Goal: Task Accomplishment & Management: Manage account settings

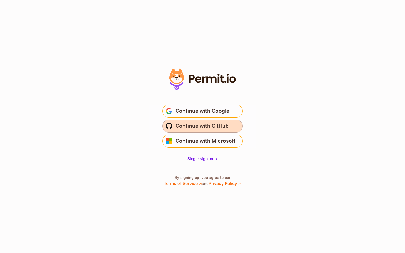
click at [195, 124] on span "Continue with GitHub" at bounding box center [201, 126] width 53 height 9
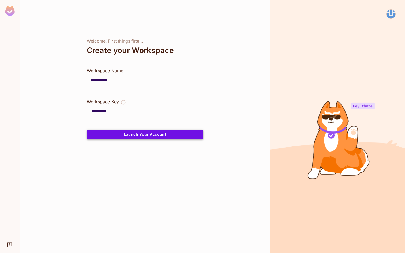
click at [141, 136] on button "Launch Your Account" at bounding box center [145, 135] width 116 height 10
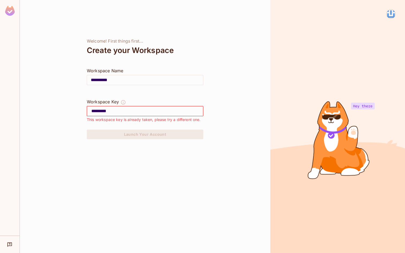
click at [126, 113] on input "*********" at bounding box center [147, 111] width 112 height 9
click at [10, 242] on icon "Help & Updates" at bounding box center [9, 244] width 5 height 5
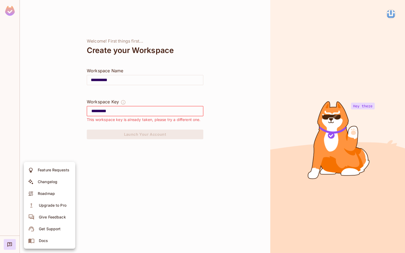
click at [116, 211] on div at bounding box center [202, 126] width 405 height 253
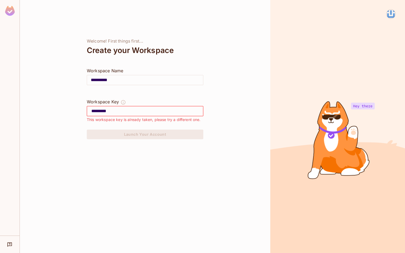
click at [392, 17] on img at bounding box center [390, 14] width 9 height 9
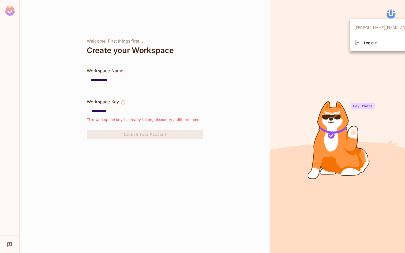
click at [391, 13] on div at bounding box center [202, 126] width 405 height 253
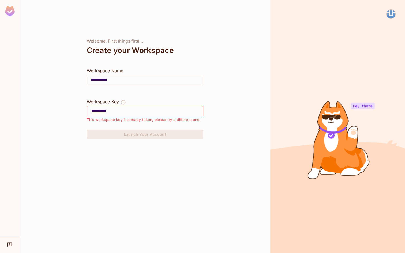
click at [116, 80] on input "**********" at bounding box center [145, 80] width 116 height 15
drag, startPoint x: 121, startPoint y: 110, endPoint x: 68, endPoint y: 110, distance: 53.0
click at [68, 110] on div "**********" at bounding box center [145, 126] width 250 height 253
drag, startPoint x: 123, startPoint y: 80, endPoint x: 66, endPoint y: 79, distance: 57.0
click at [66, 79] on div "**********" at bounding box center [145, 126] width 250 height 253
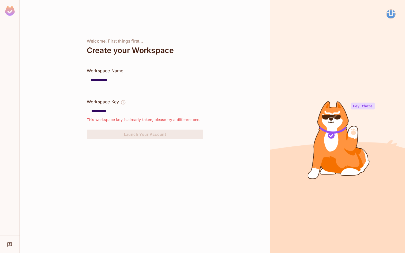
click at [71, 104] on div "**********" at bounding box center [145, 126] width 250 height 253
click at [9, 12] on img at bounding box center [10, 11] width 10 height 10
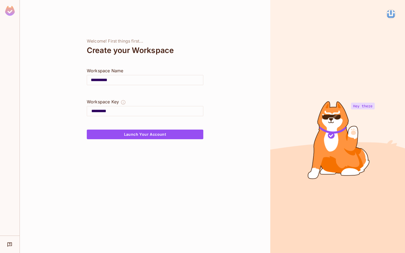
click at [9, 12] on img at bounding box center [10, 11] width 10 height 10
drag, startPoint x: 115, startPoint y: 79, endPoint x: 72, endPoint y: 77, distance: 42.6
click at [72, 77] on div "**********" at bounding box center [145, 126] width 250 height 253
type input "*"
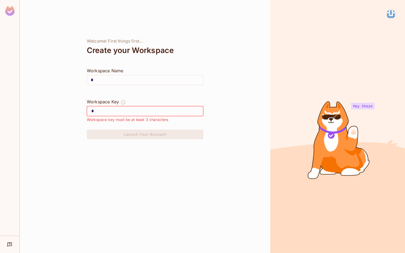
type input "**"
type input "***"
type input "****"
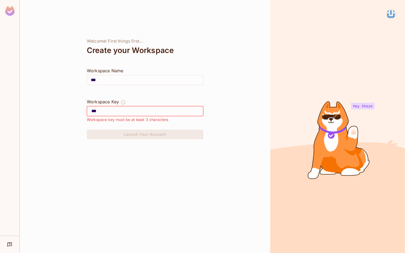
type input "****"
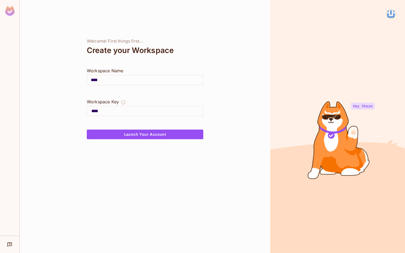
type input "*****"
type input "******"
type input "*******"
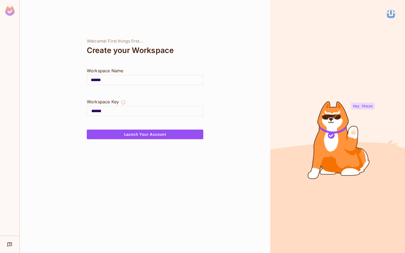
type input "*******"
type input "********"
type input "*********"
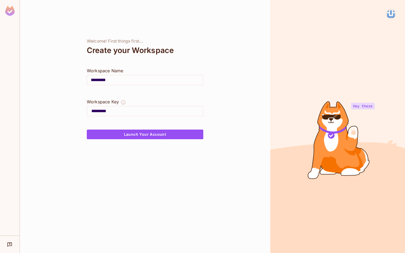
type input "**********"
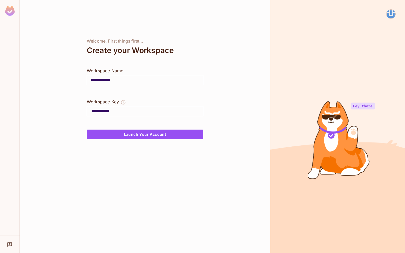
type input "**********"
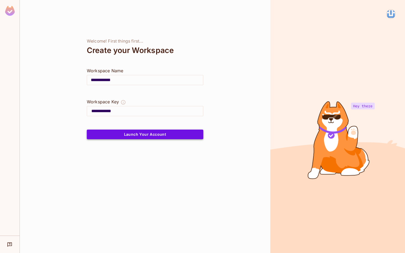
type input "**********"
click at [120, 136] on button "Launch Your Account" at bounding box center [145, 135] width 116 height 10
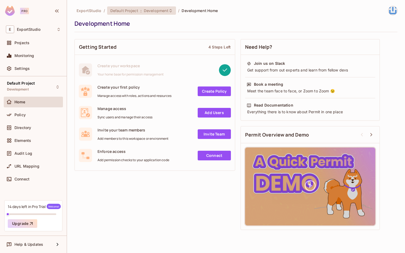
click at [157, 11] on span "Development" at bounding box center [156, 10] width 25 height 5
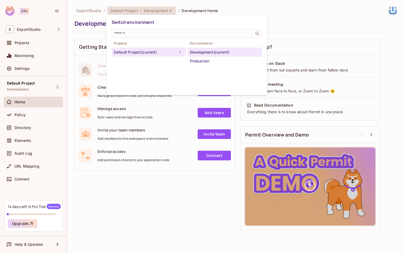
click at [85, 10] on div at bounding box center [202, 126] width 405 height 253
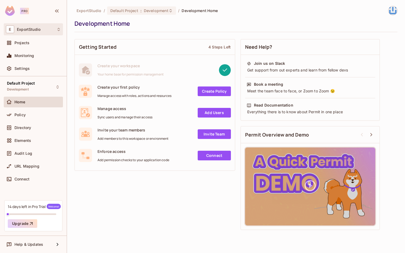
click at [46, 28] on div "E ExportStudio" at bounding box center [33, 29] width 55 height 8
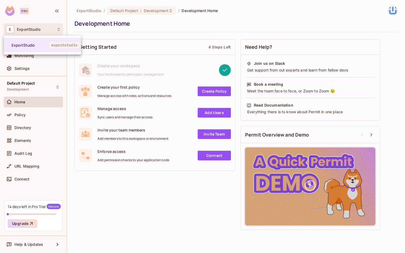
click at [46, 28] on div at bounding box center [202, 126] width 405 height 253
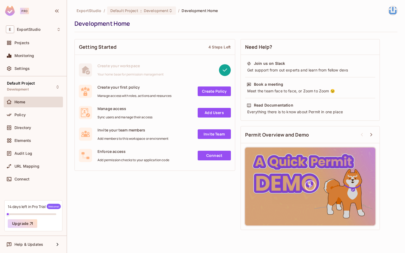
click at [24, 9] on div "Pro" at bounding box center [24, 11] width 9 height 6
click at [21, 46] on div "Projects" at bounding box center [33, 43] width 55 height 6
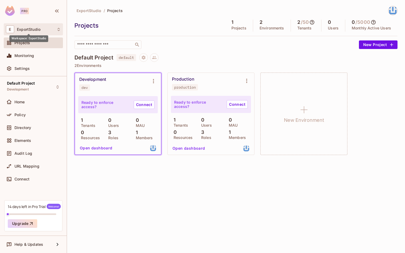
click at [39, 27] on span "ExportStudio" at bounding box center [29, 29] width 24 height 4
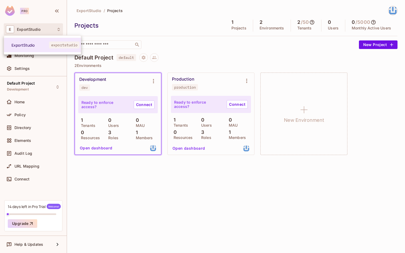
click at [200, 188] on div at bounding box center [202, 126] width 405 height 253
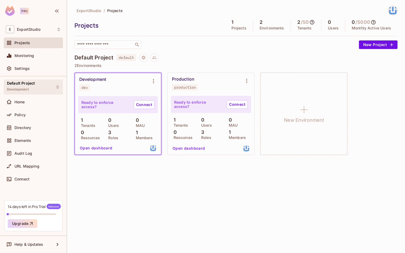
click at [21, 86] on div "Default Project Development" at bounding box center [21, 87] width 28 height 12
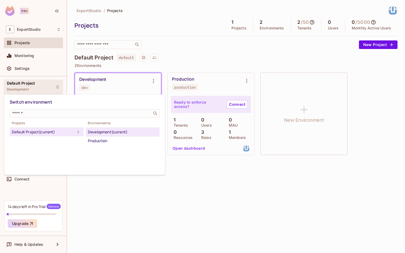
click at [67, 133] on div "Default Project (current)" at bounding box center [43, 132] width 63 height 6
click at [115, 195] on div at bounding box center [202, 126] width 405 height 253
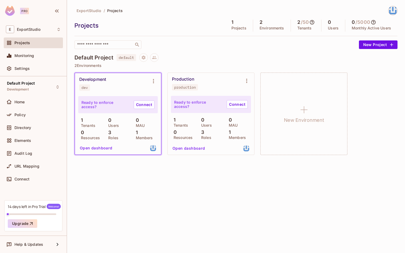
click at [391, 14] on img at bounding box center [392, 10] width 9 height 9
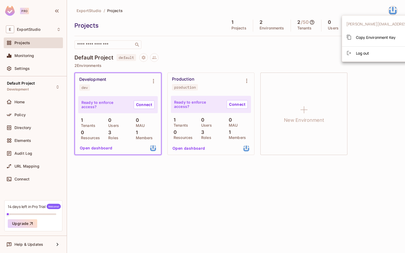
click at [249, 181] on div at bounding box center [202, 126] width 405 height 253
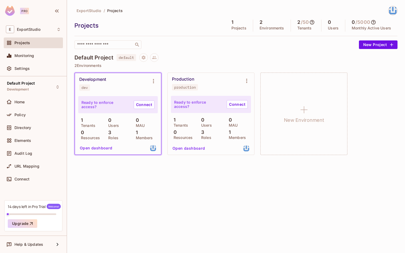
click at [373, 23] on icon at bounding box center [372, 22] width 5 height 5
click at [30, 32] on div "E ExportStudio" at bounding box center [33, 29] width 55 height 8
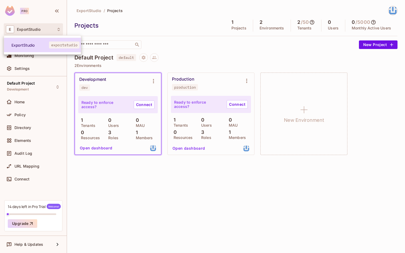
click at [59, 47] on span "exportstudio" at bounding box center [64, 44] width 31 height 7
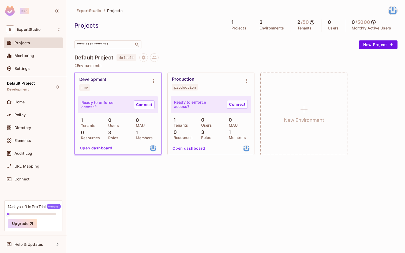
click at [104, 58] on h4 "Default Project" at bounding box center [93, 57] width 39 height 6
click at [142, 56] on icon "Project settings" at bounding box center [143, 57] width 5 height 5
click at [156, 78] on div "Edit Project" at bounding box center [165, 78] width 33 height 9
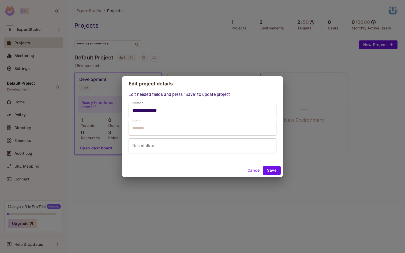
type input "**********"
type input "*******"
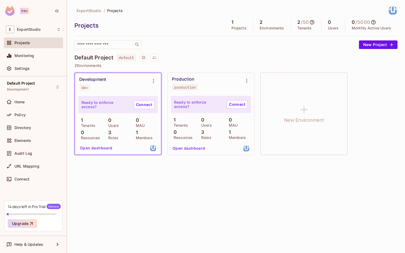
click at [77, 10] on span "ExportStudio" at bounding box center [89, 10] width 25 height 5
click at [36, 26] on div "E ExportStudio" at bounding box center [33, 29] width 55 height 8
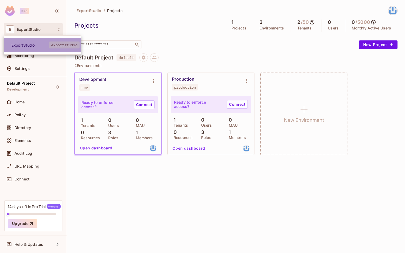
click at [44, 43] on span "ExportStudio" at bounding box center [30, 45] width 37 height 5
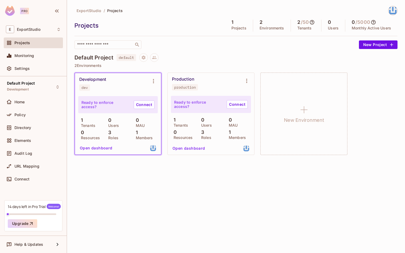
click at [395, 10] on img at bounding box center [392, 10] width 9 height 9
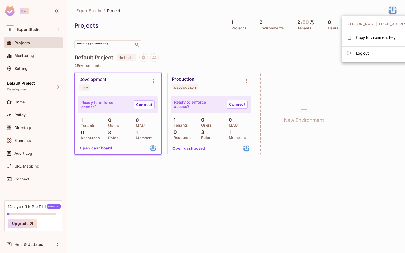
click at [28, 49] on div at bounding box center [202, 126] width 405 height 253
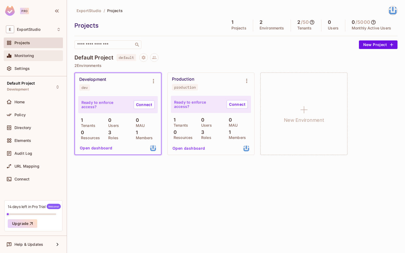
click at [30, 55] on span "Monitoring" at bounding box center [24, 56] width 20 height 4
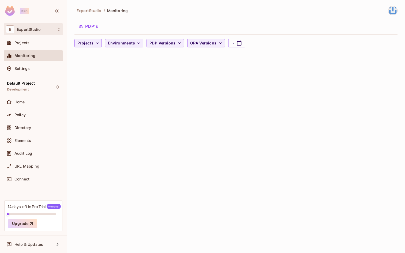
click at [34, 32] on div "E ExportStudio" at bounding box center [33, 29] width 55 height 8
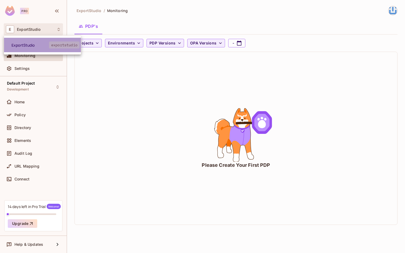
click at [52, 48] on span "exportstudio" at bounding box center [64, 44] width 31 height 7
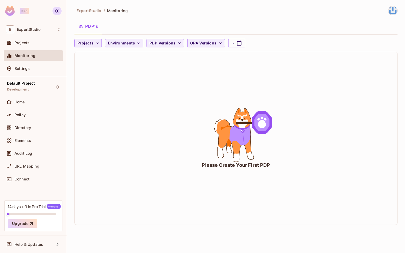
click at [60, 12] on icon "button" at bounding box center [57, 11] width 6 height 6
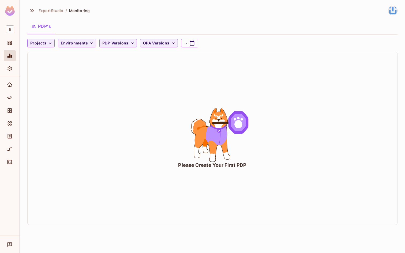
click at [15, 11] on div at bounding box center [10, 11] width 20 height 23
click at [9, 12] on img at bounding box center [10, 11] width 10 height 10
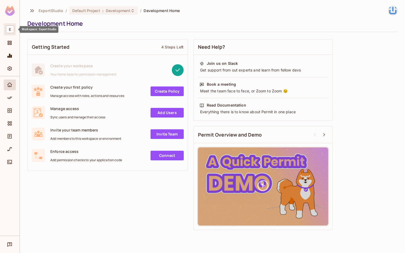
click at [11, 28] on span "E" at bounding box center [10, 29] width 8 height 8
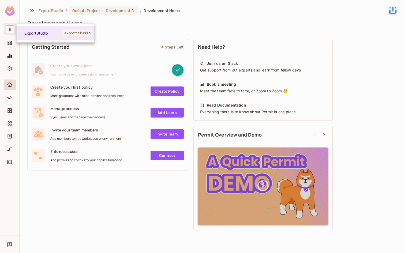
click at [34, 7] on div at bounding box center [202, 126] width 405 height 253
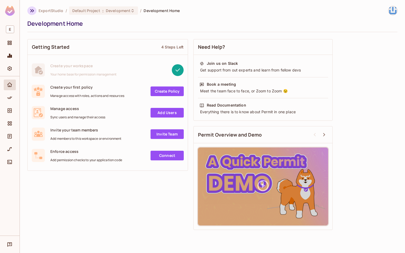
click at [32, 11] on icon "button" at bounding box center [32, 10] width 6 height 6
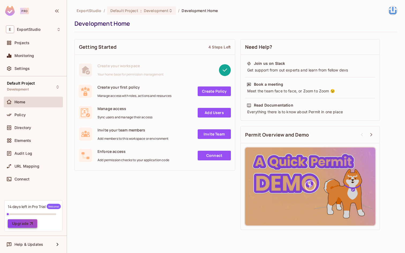
click at [21, 220] on button "Upgrade" at bounding box center [22, 223] width 29 height 9
click at [391, 12] on img at bounding box center [392, 10] width 9 height 9
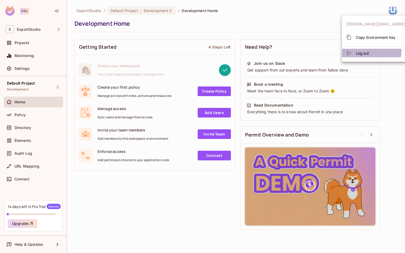
click at [366, 51] on span "Log out" at bounding box center [362, 53] width 13 height 5
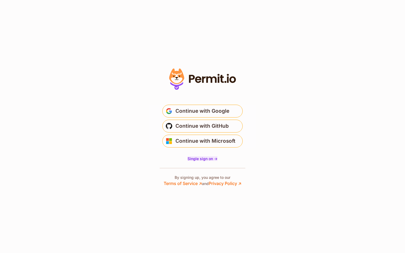
click at [206, 159] on span "Single sign on ->" at bounding box center [202, 158] width 30 height 5
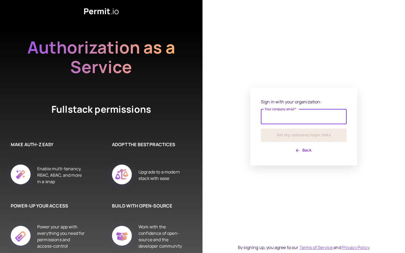
click at [280, 117] on input "Your company email   *" at bounding box center [304, 116] width 86 height 15
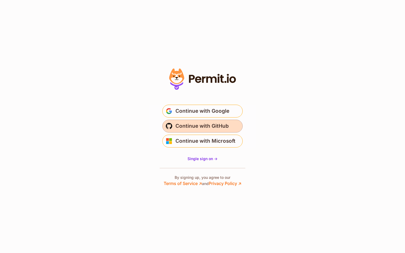
click at [199, 129] on span "Continue with GitHub" at bounding box center [201, 126] width 53 height 9
click at [199, 127] on span "Continue with GitHub" at bounding box center [201, 126] width 53 height 9
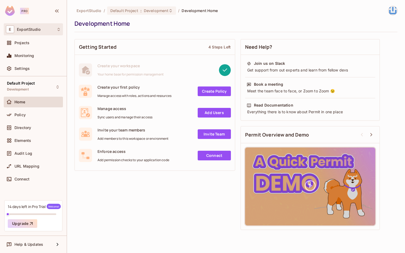
click at [41, 27] on div "E ExportStudio" at bounding box center [33, 29] width 55 height 8
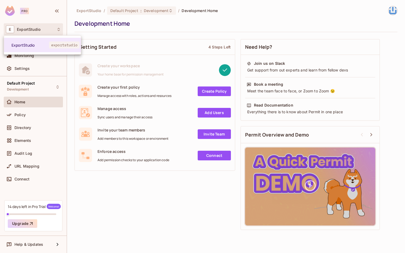
click at [131, 198] on div at bounding box center [202, 126] width 405 height 253
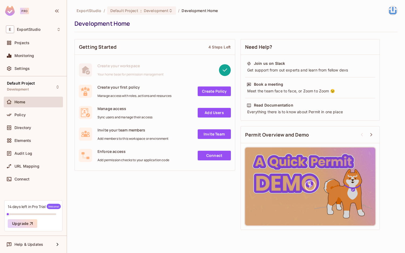
click at [224, 70] on rect at bounding box center [225, 70] width 12 height 12
click at [161, 234] on div "ExportStudio / Default Project : Development / Development Home Development Hom…" at bounding box center [236, 126] width 338 height 253
click at [393, 12] on img at bounding box center [392, 10] width 9 height 9
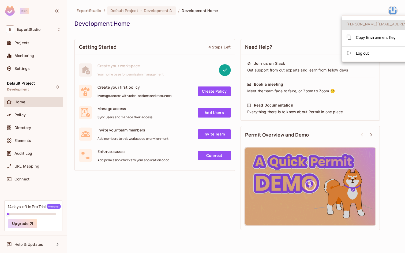
click at [370, 25] on span "[PERSON_NAME][EMAIL_ADDRESS][DOMAIN_NAME]" at bounding box center [393, 23] width 95 height 5
click at [28, 69] on div at bounding box center [202, 126] width 405 height 253
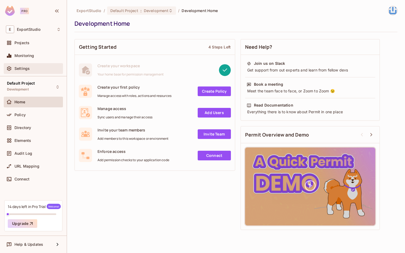
click at [22, 67] on span "Settings" at bounding box center [21, 68] width 15 height 4
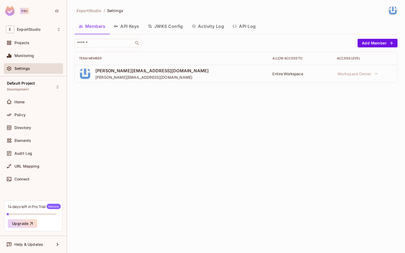
click at [392, 11] on img at bounding box center [392, 10] width 9 height 9
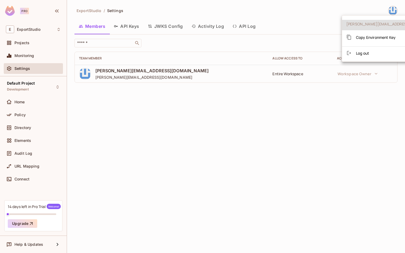
click at [321, 136] on div at bounding box center [202, 126] width 405 height 253
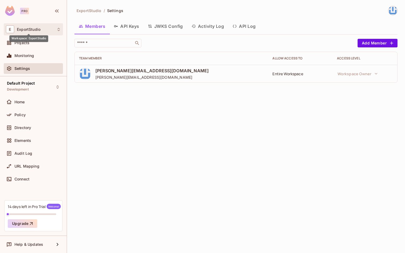
click at [21, 30] on span "ExportStudio" at bounding box center [29, 29] width 24 height 4
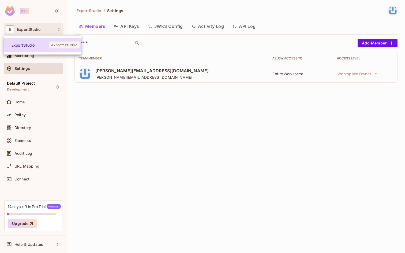
click at [31, 48] on li "ExportStudio exportstudio" at bounding box center [42, 45] width 77 height 14
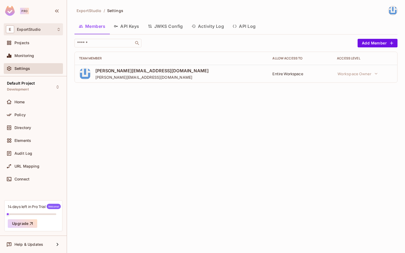
click at [33, 26] on div "E ExportStudio" at bounding box center [33, 29] width 55 height 8
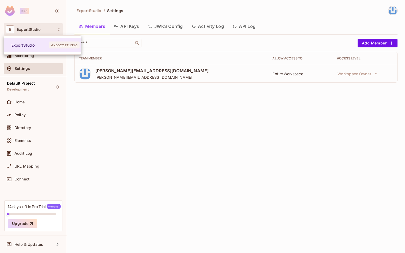
click at [124, 159] on div at bounding box center [202, 126] width 405 height 253
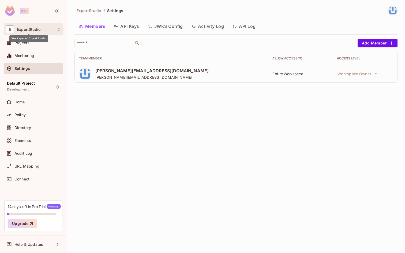
click at [37, 31] on span "ExportStudio" at bounding box center [29, 29] width 24 height 4
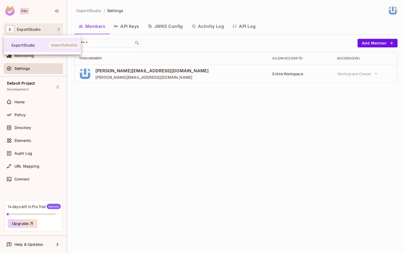
click at [169, 122] on div at bounding box center [202, 126] width 405 height 253
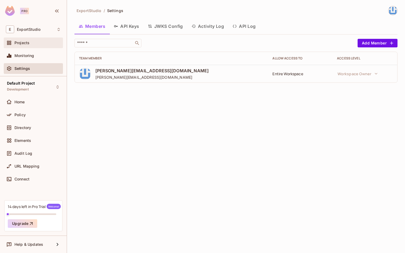
click at [36, 39] on div "Projects" at bounding box center [33, 42] width 59 height 11
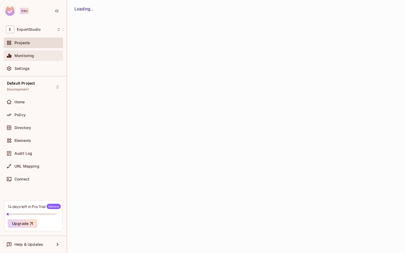
click at [30, 54] on span "Monitoring" at bounding box center [24, 56] width 20 height 4
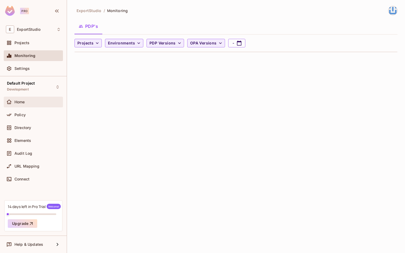
click at [29, 99] on div "Home" at bounding box center [33, 102] width 55 height 6
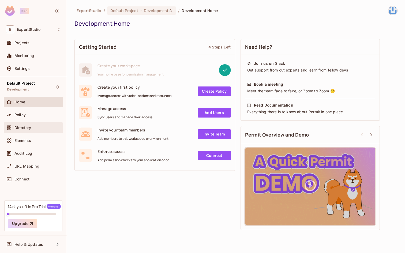
click at [32, 126] on div "Directory" at bounding box center [37, 128] width 46 height 4
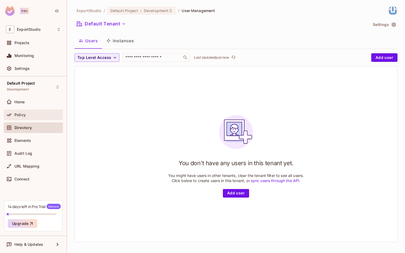
click at [26, 114] on div "Policy" at bounding box center [37, 115] width 46 height 4
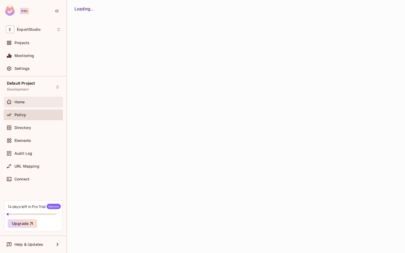
click at [23, 101] on span "Home" at bounding box center [19, 102] width 10 height 4
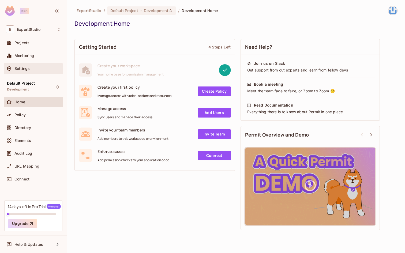
click at [22, 65] on div "Settings" at bounding box center [33, 68] width 59 height 11
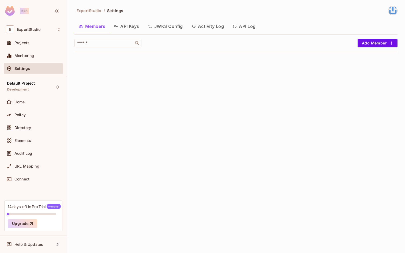
click at [29, 69] on span "Settings" at bounding box center [22, 68] width 16 height 4
click at [146, 160] on div "ExportStudio / Settings Members API Keys JWKS Config Activity Log API Log ​ Add…" at bounding box center [236, 126] width 338 height 253
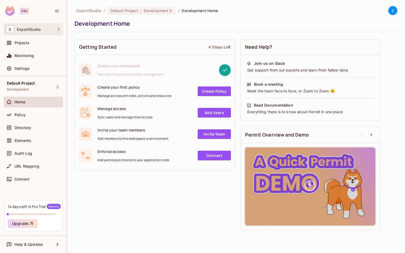
click at [31, 29] on span "ExportStudio" at bounding box center [29, 29] width 24 height 4
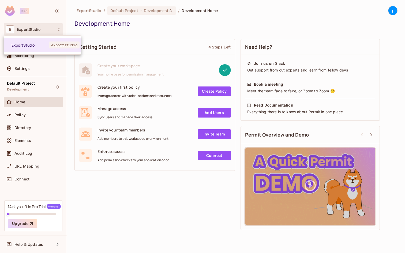
click at [28, 85] on div at bounding box center [202, 126] width 405 height 253
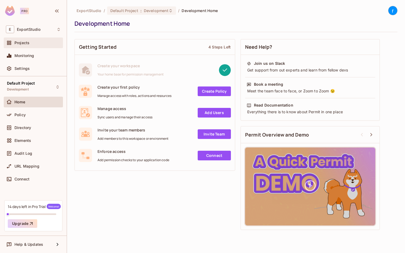
click at [24, 47] on div "Projects" at bounding box center [33, 42] width 59 height 11
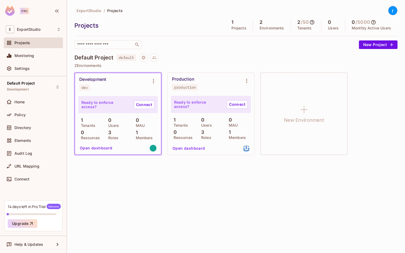
click at [110, 131] on p "3" at bounding box center [108, 132] width 6 height 5
click at [112, 139] on p "Roles" at bounding box center [111, 138] width 13 height 4
click at [156, 82] on icon "Environment settings" at bounding box center [153, 81] width 6 height 6
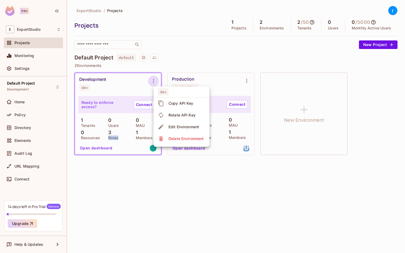
click at [181, 126] on div "Edit Environment" at bounding box center [183, 126] width 31 height 5
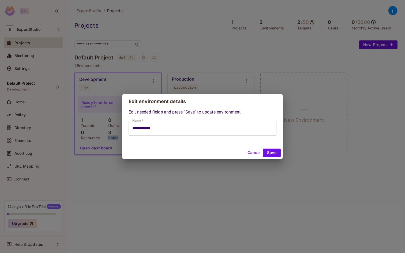
click at [249, 151] on button "Cancel" at bounding box center [253, 153] width 17 height 9
type input "**********"
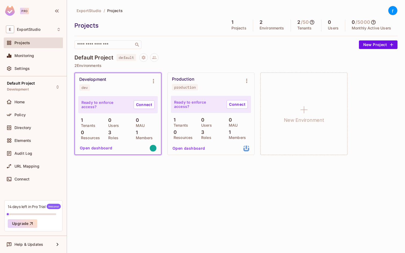
click at [117, 179] on div "ExportStudio / Projects r Projects 1 Projects 2 Environments 2 / 50 Tenants 0 U…" at bounding box center [236, 126] width 338 height 253
click at [99, 148] on button "Open dashboard" at bounding box center [96, 148] width 37 height 9
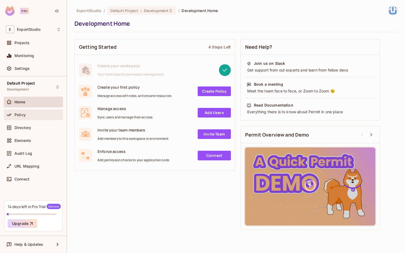
click at [38, 114] on div "Policy" at bounding box center [37, 115] width 46 height 4
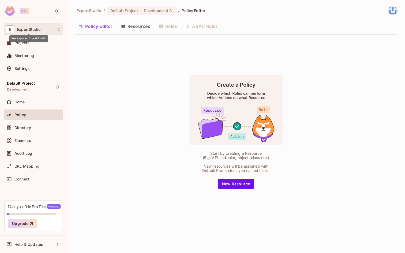
click at [39, 31] on span "ExportStudio" at bounding box center [29, 29] width 24 height 4
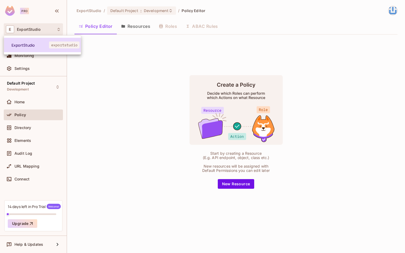
click at [38, 43] on span "ExportStudio" at bounding box center [30, 45] width 37 height 5
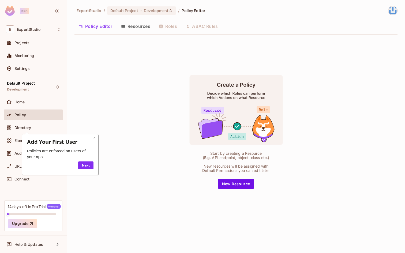
drag, startPoint x: 94, startPoint y: 138, endPoint x: 116, endPoint y: 270, distance: 133.9
click at [94, 138] on link "×" at bounding box center [94, 137] width 2 height 5
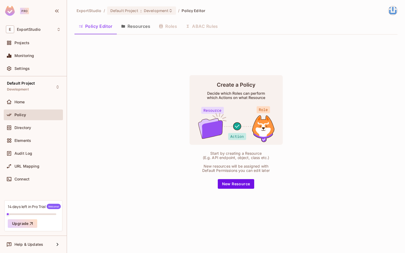
click at [395, 11] on img at bounding box center [392, 10] width 9 height 9
click at [25, 12] on div at bounding box center [202, 126] width 405 height 253
click at [391, 11] on img at bounding box center [392, 10] width 9 height 9
click at [372, 55] on li "Log out" at bounding box center [393, 53] width 103 height 9
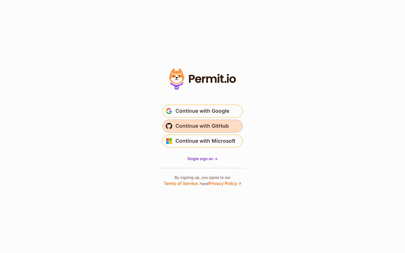
click at [201, 124] on span "Continue with GitHub" at bounding box center [201, 126] width 53 height 9
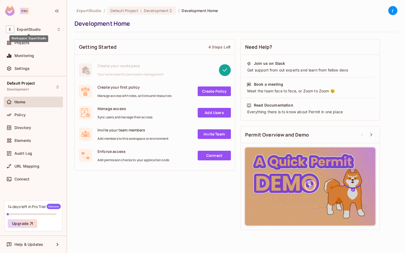
click at [39, 35] on div "Workspace: ExportStudio" at bounding box center [28, 37] width 39 height 10
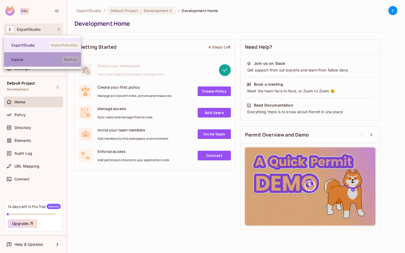
click at [39, 58] on span "Kantar" at bounding box center [37, 59] width 51 height 5
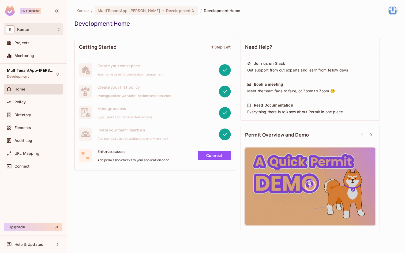
click at [41, 29] on div "K Kantar" at bounding box center [33, 29] width 55 height 8
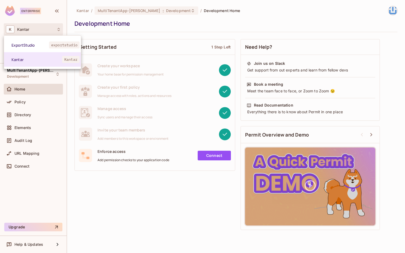
click at [90, 35] on div at bounding box center [202, 126] width 405 height 253
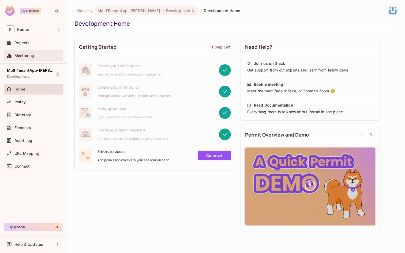
click at [13, 59] on div "Monitoring" at bounding box center [33, 55] width 59 height 11
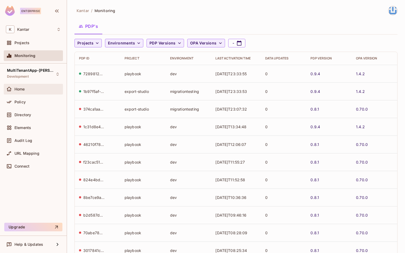
click at [27, 90] on div "Home" at bounding box center [37, 89] width 46 height 4
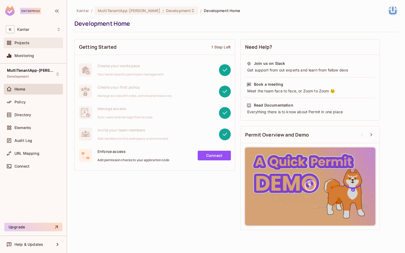
click at [18, 43] on span "Projects" at bounding box center [21, 43] width 15 height 4
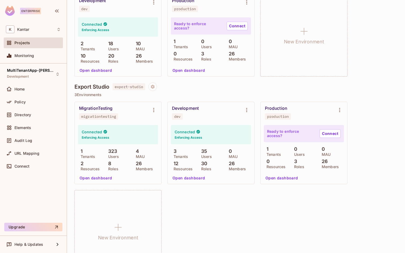
scroll to position [501, 0]
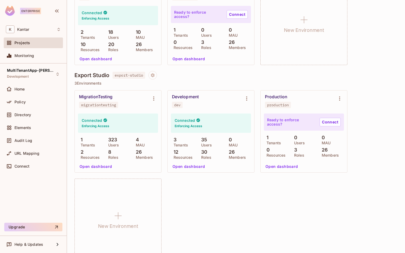
click at [74, 137] on div "Kantar / Projects Projects 12 Projects 29 Environments 32 / 17500 Tenants 73519…" at bounding box center [236, 126] width 338 height 253
click at [16, 130] on div "Elements" at bounding box center [33, 127] width 55 height 6
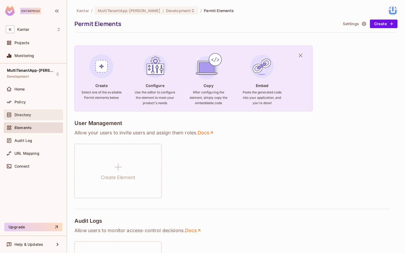
click at [40, 115] on div "Directory" at bounding box center [37, 115] width 46 height 4
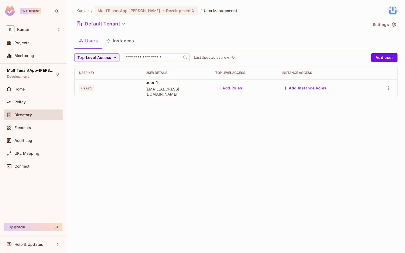
click at [120, 44] on button "Instances" at bounding box center [120, 40] width 36 height 13
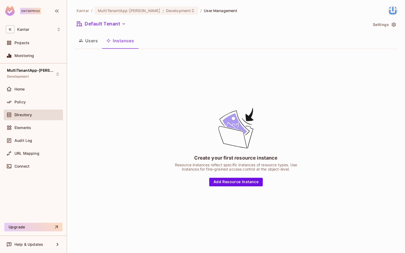
click at [77, 47] on button "Users" at bounding box center [88, 40] width 28 height 13
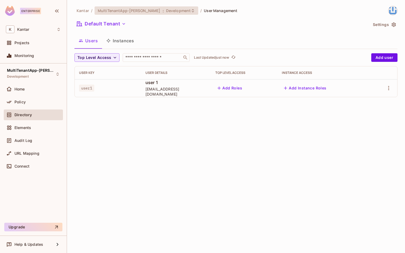
click at [142, 13] on div "MultiTenantApp-Ritik : Development" at bounding box center [146, 10] width 104 height 8
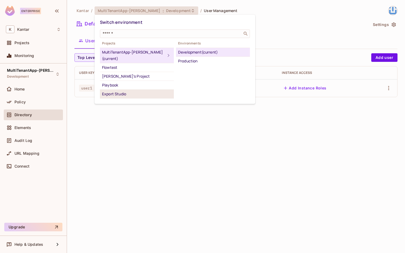
click at [122, 91] on div "Export Studio" at bounding box center [137, 94] width 70 height 6
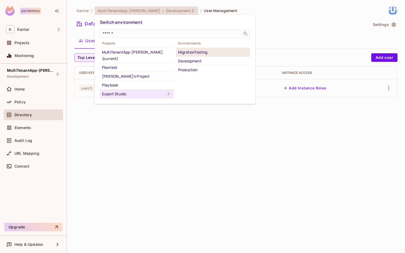
click at [211, 50] on div "MigrationTesting" at bounding box center [213, 52] width 70 height 6
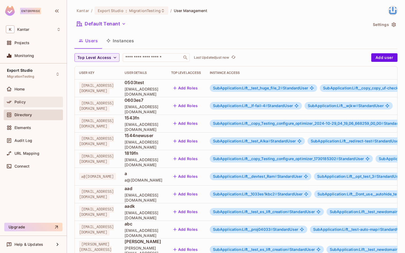
click at [21, 98] on div "Policy" at bounding box center [33, 102] width 59 height 11
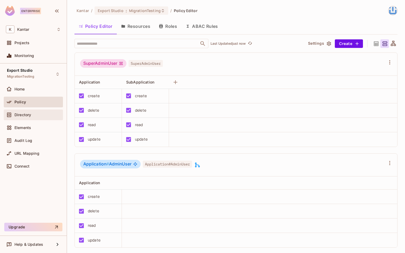
click at [30, 115] on span "Directory" at bounding box center [22, 115] width 17 height 4
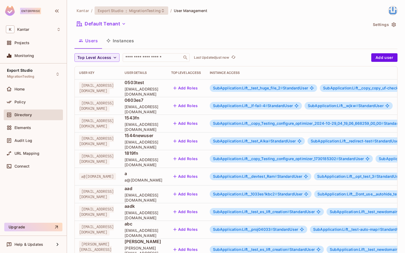
click at [132, 11] on span "MigrationTesting" at bounding box center [145, 10] width 32 height 5
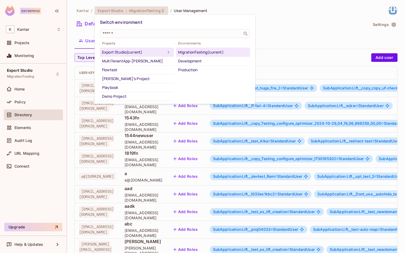
click at [306, 46] on div at bounding box center [202, 126] width 405 height 253
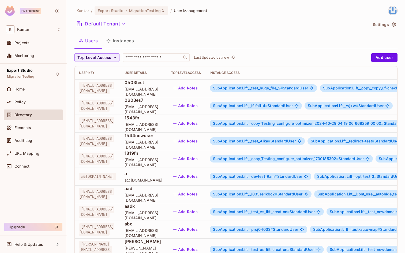
click at [283, 42] on div "Users Instances" at bounding box center [235, 40] width 323 height 13
click at [59, 10] on icon "button" at bounding box center [57, 11] width 6 height 6
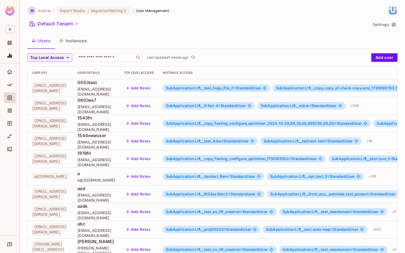
click at [33, 13] on icon "button" at bounding box center [32, 10] width 6 height 6
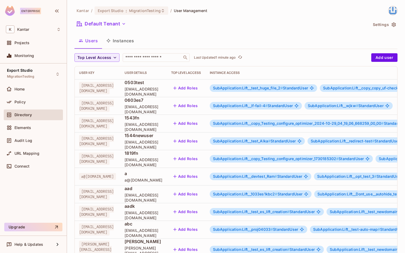
click at [31, 12] on div "Enterprise" at bounding box center [30, 11] width 21 height 6
click at [27, 32] on div "K Kantar" at bounding box center [33, 29] width 55 height 8
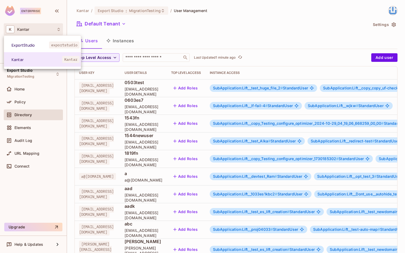
click at [39, 15] on div at bounding box center [202, 126] width 405 height 253
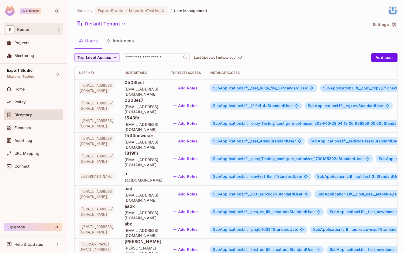
click at [38, 30] on div "K Kantar" at bounding box center [33, 29] width 55 height 8
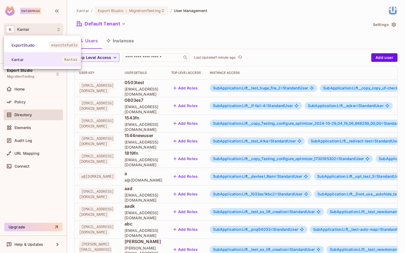
click at [34, 24] on div at bounding box center [202, 126] width 405 height 253
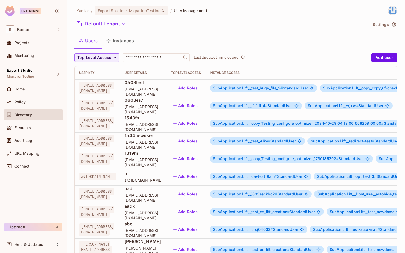
click at [390, 13] on img at bounding box center [392, 10] width 9 height 9
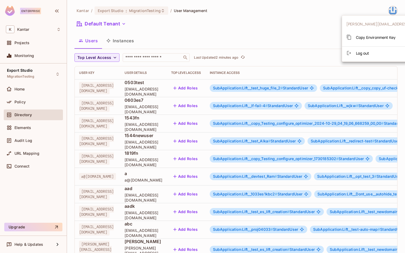
click at [260, 36] on div at bounding box center [202, 126] width 405 height 253
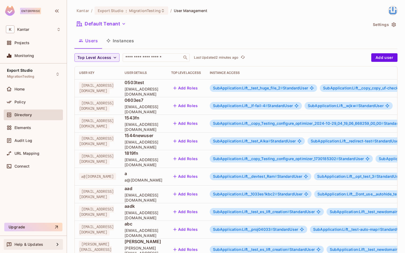
click at [25, 244] on span "Help & Updates" at bounding box center [28, 244] width 29 height 4
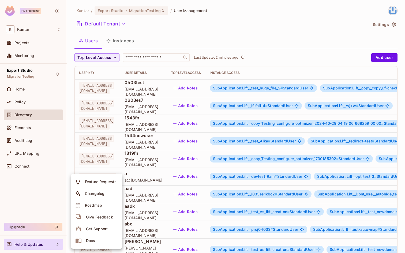
click at [180, 34] on div at bounding box center [202, 126] width 405 height 253
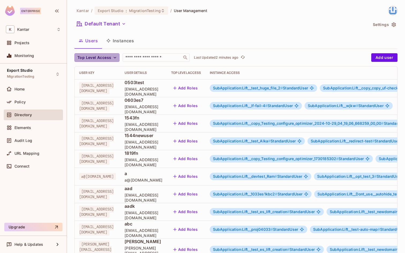
click at [105, 57] on span "Top Level Access" at bounding box center [94, 57] width 34 height 7
click at [96, 72] on span "SuperAdminUser" at bounding box center [94, 69] width 30 height 5
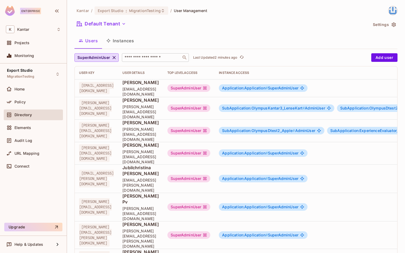
click at [144, 57] on input "text" at bounding box center [151, 57] width 56 height 5
click at [176, 36] on div "Users Instances" at bounding box center [235, 40] width 323 height 13
click at [144, 60] on input "text" at bounding box center [151, 57] width 56 height 5
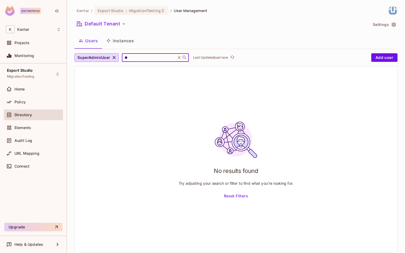
type input "*"
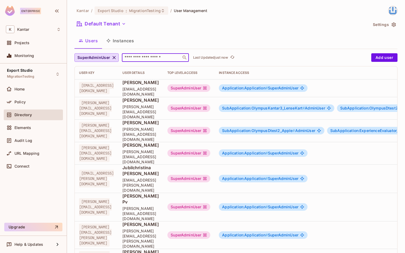
click at [172, 43] on div "Users Instances" at bounding box center [235, 40] width 323 height 13
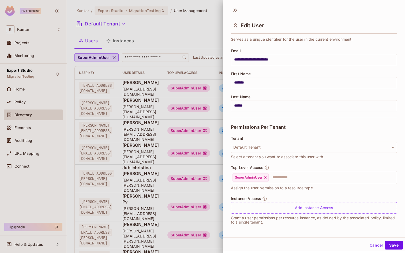
scroll to position [1, 0]
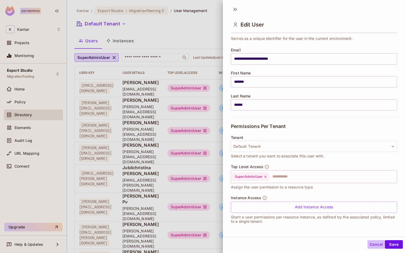
click at [369, 243] on button "Cancel" at bounding box center [375, 244] width 17 height 9
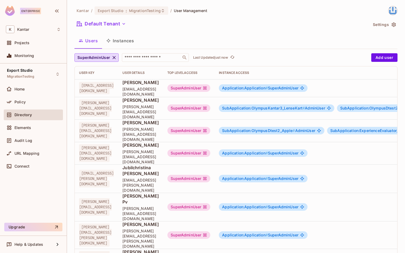
click at [209, 28] on div "Default Tenant" at bounding box center [220, 25] width 293 height 10
click at [159, 193] on span "[PERSON_NAME] Pv" at bounding box center [140, 199] width 36 height 12
click at [165, 247] on div "Kantar / Export Studio : MigrationTesting / User Management Default Tenant Sett…" at bounding box center [236, 126] width 338 height 253
click at [34, 91] on div "Home" at bounding box center [37, 89] width 46 height 4
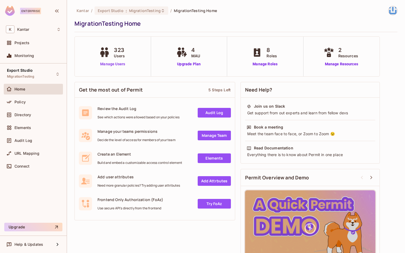
click at [114, 66] on link "Manage Users" at bounding box center [113, 64] width 30 height 6
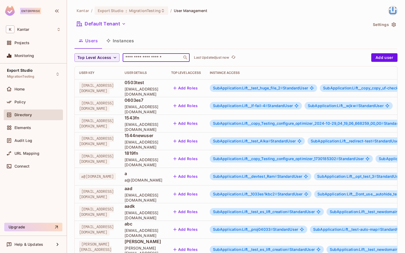
click at [144, 59] on input "text" at bounding box center [152, 57] width 56 height 5
type input "**********"
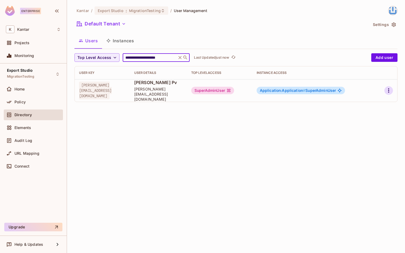
click at [386, 89] on icon "button" at bounding box center [388, 90] width 6 height 6
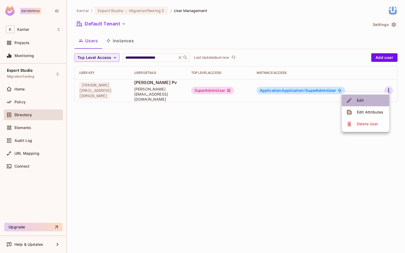
click at [363, 98] on div "Edit" at bounding box center [360, 100] width 7 height 5
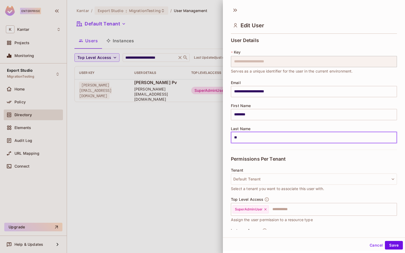
click at [246, 138] on input "**" at bounding box center [314, 137] width 166 height 11
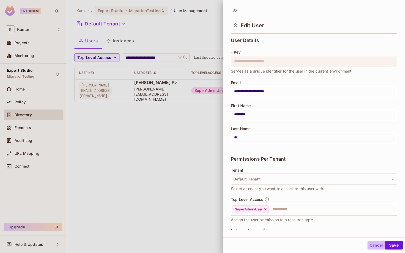
click at [370, 244] on button "Cancel" at bounding box center [375, 245] width 17 height 9
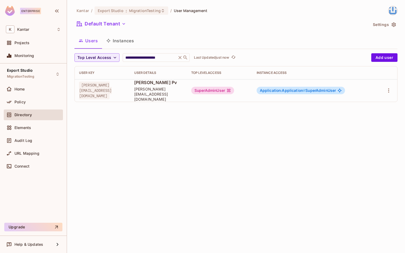
click at [242, 168] on div "**********" at bounding box center [236, 126] width 338 height 253
click at [112, 57] on icon "button" at bounding box center [114, 57] width 5 height 5
click at [112, 57] on div at bounding box center [202, 126] width 405 height 253
click at [123, 37] on button "Instances" at bounding box center [120, 40] width 36 height 13
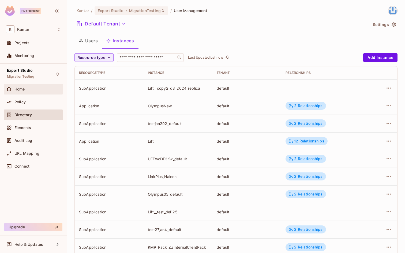
click at [36, 88] on div "Home" at bounding box center [37, 89] width 46 height 4
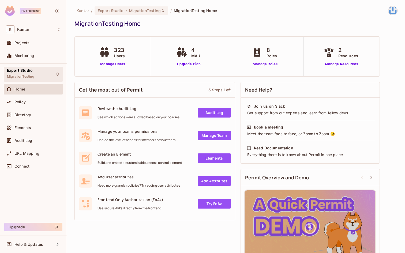
click at [22, 71] on span "Export Studio" at bounding box center [20, 70] width 26 height 4
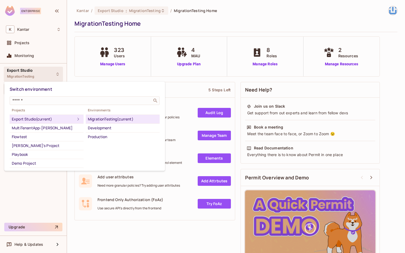
click at [107, 119] on div "MigrationTesting (current)" at bounding box center [123, 119] width 70 height 6
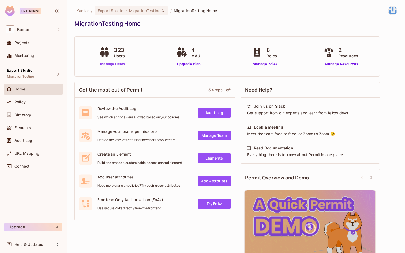
click at [116, 64] on link "Manage Users" at bounding box center [113, 64] width 30 height 6
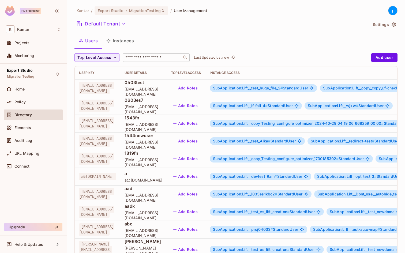
click at [142, 59] on input "text" at bounding box center [152, 57] width 56 height 5
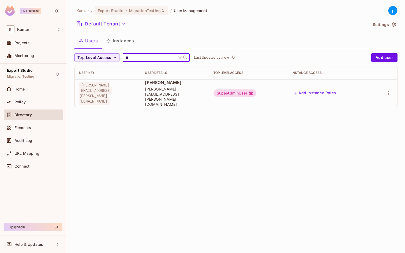
type input "*"
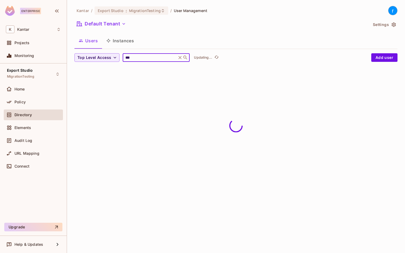
type input "**********"
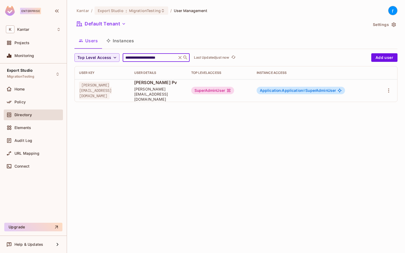
click at [342, 89] on icon at bounding box center [340, 91] width 4 height 4
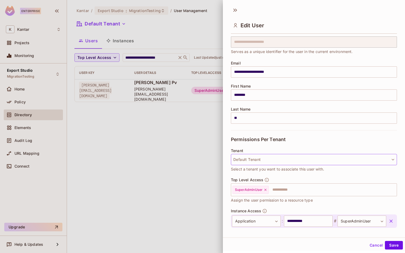
scroll to position [22, 0]
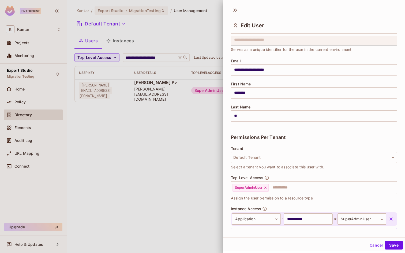
click at [369, 243] on button "Cancel" at bounding box center [375, 245] width 17 height 9
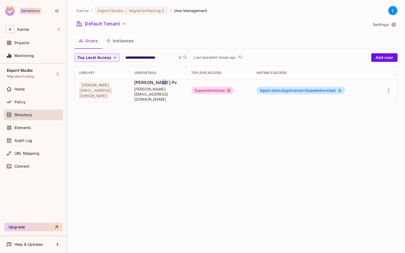
drag, startPoint x: 180, startPoint y: 86, endPoint x: 176, endPoint y: 86, distance: 4.0
click at [176, 85] on span "[PERSON_NAME] Pv" at bounding box center [158, 82] width 48 height 6
click at [167, 135] on div "**********" at bounding box center [236, 126] width 338 height 253
click at [179, 59] on icon at bounding box center [179, 57] width 5 height 5
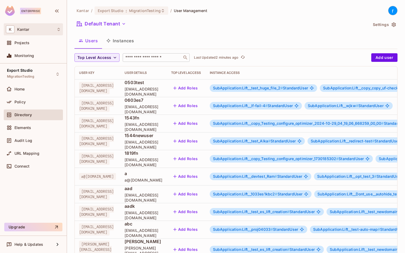
click at [29, 30] on div "K Kantar" at bounding box center [33, 29] width 55 height 8
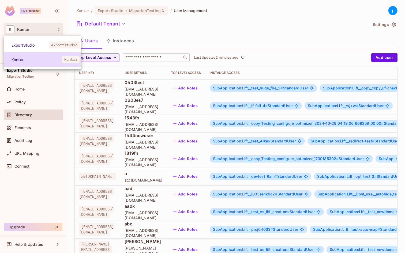
click at [24, 60] on span "Kantar" at bounding box center [37, 59] width 51 height 5
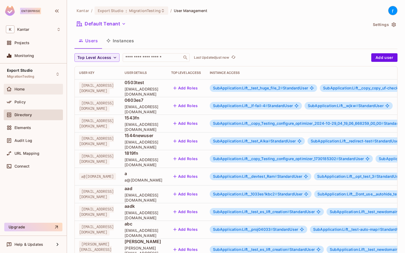
click at [35, 85] on div "Home" at bounding box center [33, 89] width 59 height 11
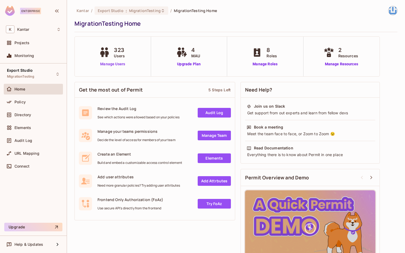
click at [115, 64] on link "Manage Users" at bounding box center [113, 64] width 30 height 6
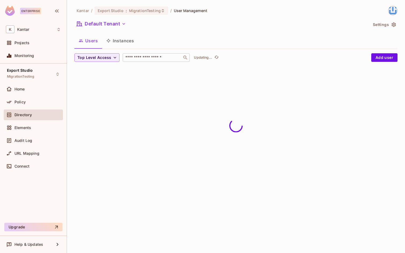
click at [146, 60] on div "​" at bounding box center [156, 57] width 67 height 9
type input "**********"
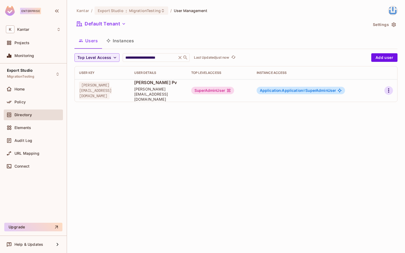
click at [387, 87] on icon "button" at bounding box center [388, 90] width 6 height 6
click at [359, 103] on div "Edit" at bounding box center [360, 100] width 7 height 5
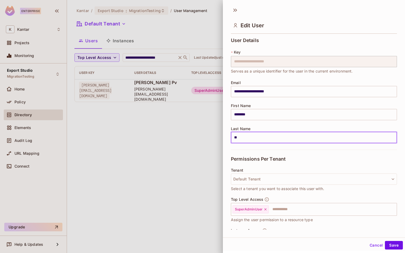
click at [249, 139] on input "**" at bounding box center [314, 137] width 166 height 11
type input "***"
click at [392, 244] on button "Save" at bounding box center [394, 245] width 18 height 9
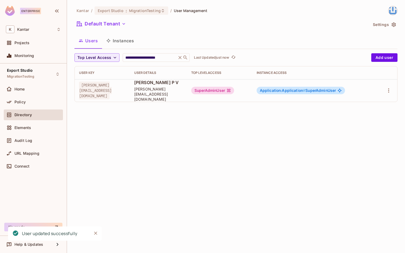
click at [96, 233] on icon "Close" at bounding box center [95, 232] width 5 height 5
click at [151, 169] on div "**********" at bounding box center [236, 126] width 338 height 253
